Goal: Check status: Check status

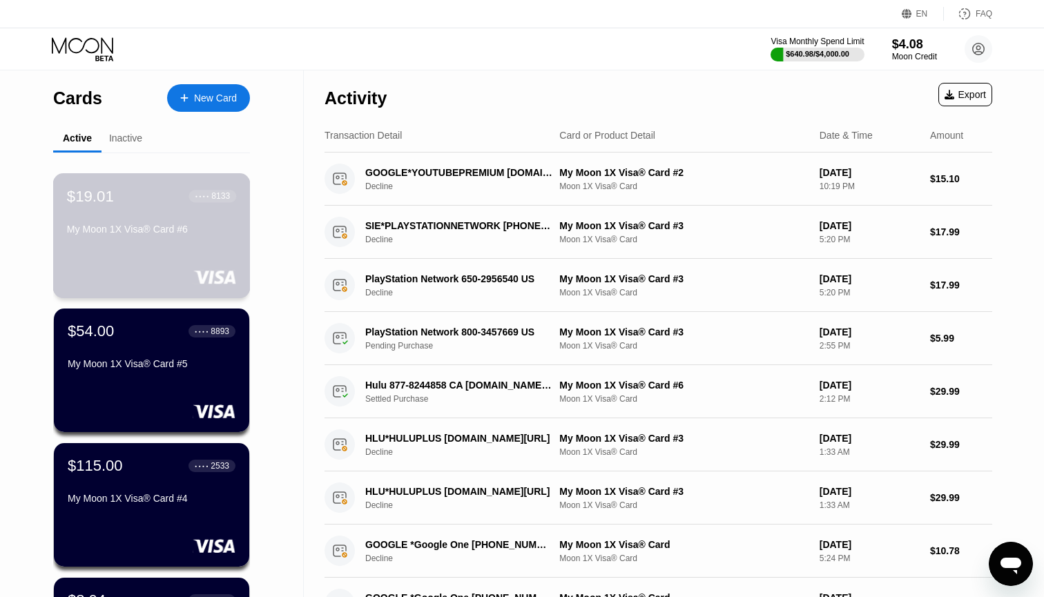
click at [124, 247] on div "$19.01 ● ● ● ● 8133 My Moon 1X Visa® Card #6" at bounding box center [151, 235] width 197 height 125
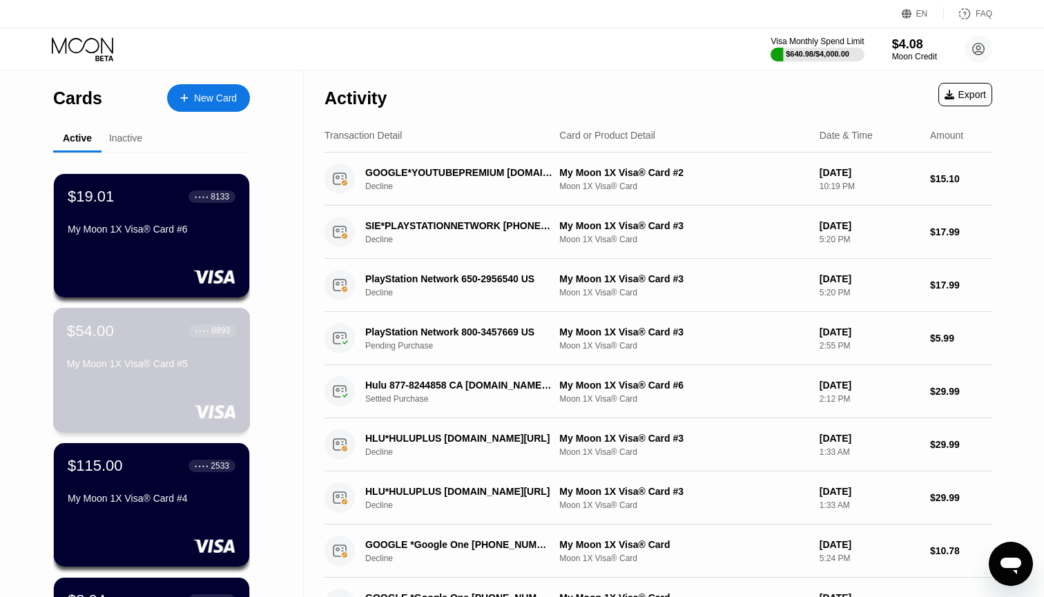
click at [135, 337] on div "$54.00 ● ● ● ● 8893" at bounding box center [151, 331] width 169 height 18
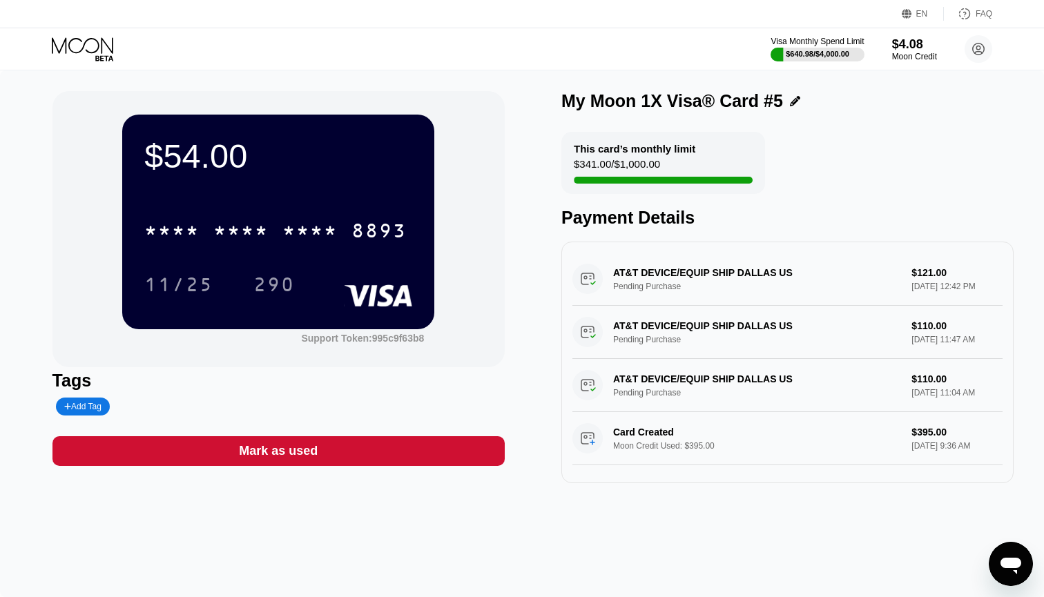
scroll to position [1, 0]
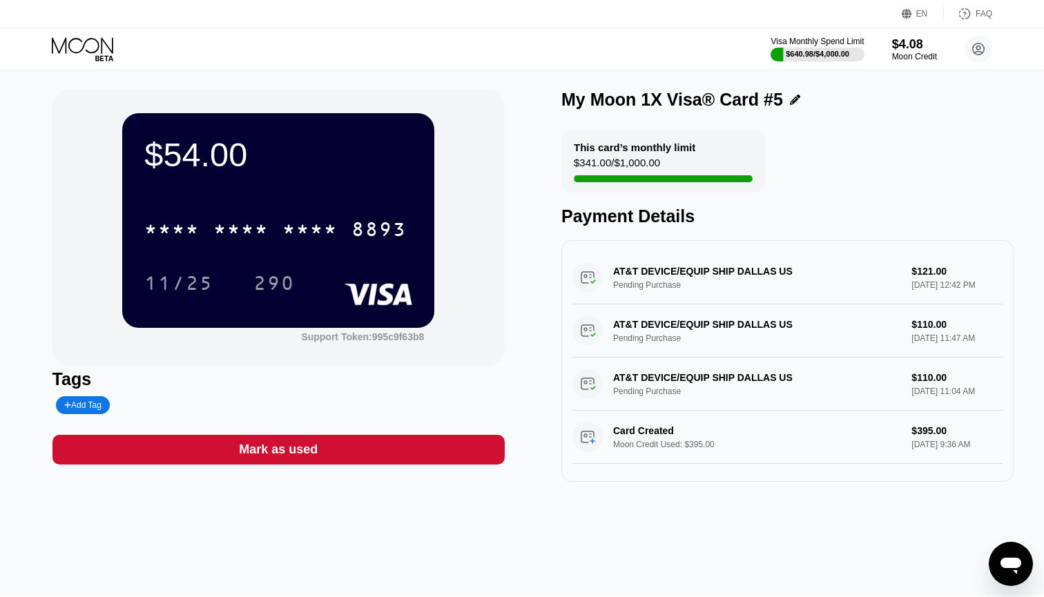
click at [637, 314] on div "AT&T DEVICE/EQUIP SHIP DALLAS US Pending Purchase $110.00 [DATE] 11:47 AM" at bounding box center [787, 331] width 430 height 53
click at [597, 332] on div "AT&T DEVICE/EQUIP SHIP DALLAS US Pending Purchase $110.00 [DATE] 11:47 AM" at bounding box center [787, 331] width 430 height 53
click at [641, 282] on div "AT&T DEVICE/EQUIP SHIP DALLAS US Pending Purchase $121.00 [DATE] 12:42 PM" at bounding box center [787, 277] width 430 height 53
